Goal: Task Accomplishment & Management: Complete application form

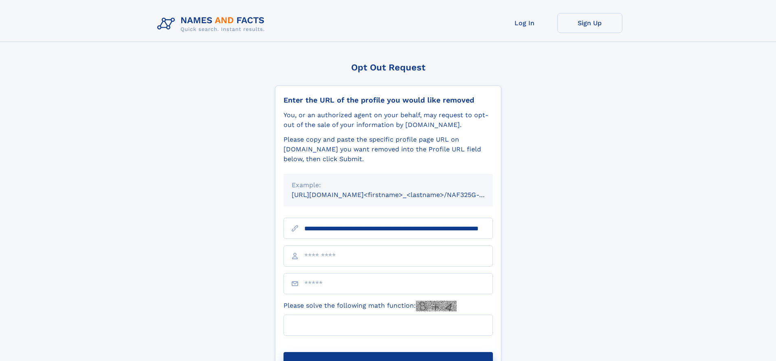
scroll to position [0, 73]
type input "**********"
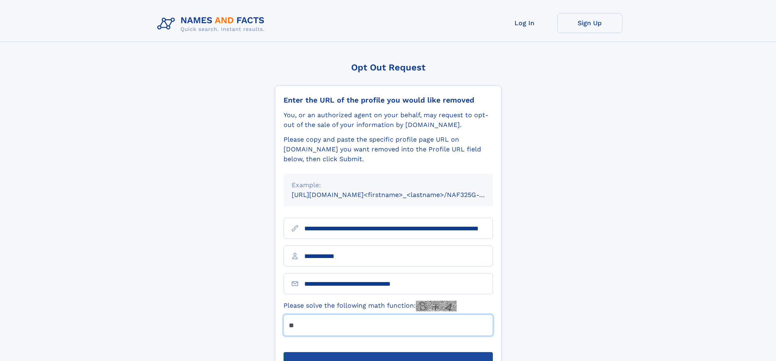
type input "**"
click at [388, 352] on button "Submit Opt Out Request" at bounding box center [387, 365] width 209 height 26
